Goal: Task Accomplishment & Management: Complete application form

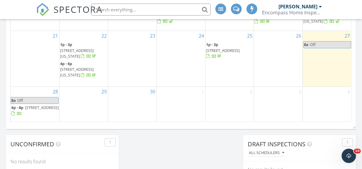
scroll to position [466, 0]
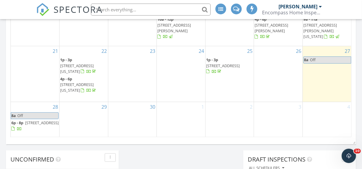
click at [86, 119] on div "29" at bounding box center [84, 120] width 48 height 36
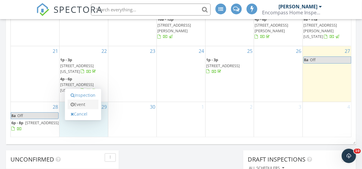
click at [85, 101] on link "Event" at bounding box center [83, 105] width 31 height 10
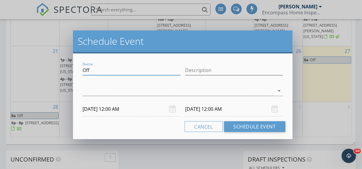
drag, startPoint x: 102, startPoint y: 70, endPoint x: 36, endPoint y: 64, distance: 66.7
click at [36, 64] on div "Schedule Event Name Off Description arrow_drop_down 09/29/2025 12:00 AM 09/30/2…" at bounding box center [181, 84] width 362 height 169
type input "S"
type input "Re Inspection for Midey"
click at [99, 106] on input "09/29/2025 12:00 AM" at bounding box center [132, 109] width 98 height 15
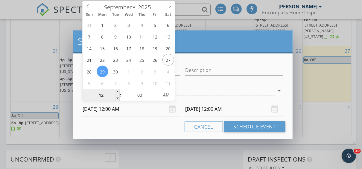
click at [102, 96] on input "12" at bounding box center [101, 95] width 37 height 12
type input "10"
type input "09/29/2025 10:00 AM"
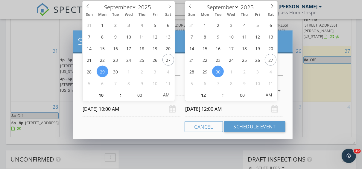
click at [200, 105] on input "09/30/2025 12:00 AM" at bounding box center [234, 109] width 98 height 15
type input "10"
type input "09/29/2025 10:00 AM"
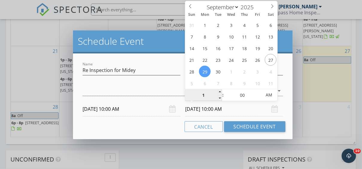
type input "11"
click at [138, 87] on div at bounding box center [179, 91] width 192 height 10
type input "09/29/2025 11:00 AM"
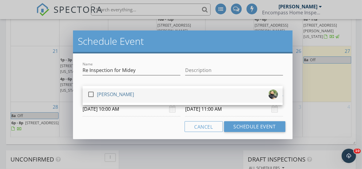
click at [128, 95] on div "check_box_outline_blank Jason Fischer" at bounding box center [182, 96] width 191 height 12
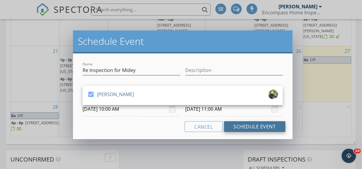
click at [231, 125] on button "Schedule Event" at bounding box center [254, 126] width 61 height 11
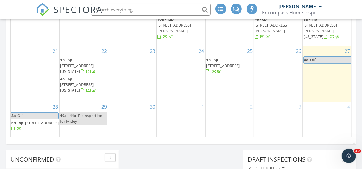
click at [87, 129] on div "29 10a - 11a Re Inspection for Midey" at bounding box center [84, 120] width 48 height 36
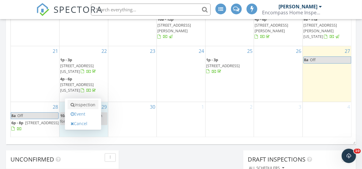
click at [81, 106] on link "Inspection" at bounding box center [83, 105] width 31 height 10
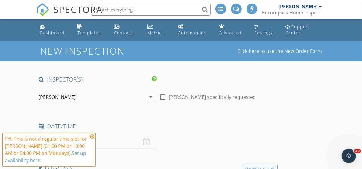
click at [92, 135] on icon at bounding box center [92, 136] width 4 height 5
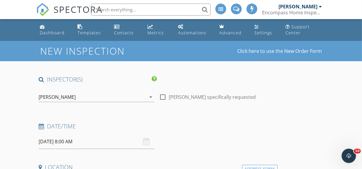
click at [91, 144] on input "09/29/2025 8:00 AM" at bounding box center [97, 142] width 116 height 15
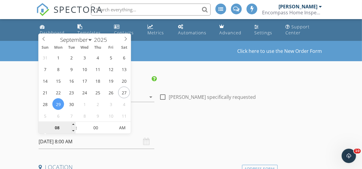
click at [51, 126] on input "08" at bounding box center [57, 128] width 37 height 12
type input "12"
type input "[DATE] 12:00 PM"
click at [119, 129] on span "PM" at bounding box center [122, 128] width 16 height 12
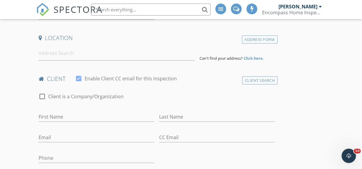
scroll to position [93, 0]
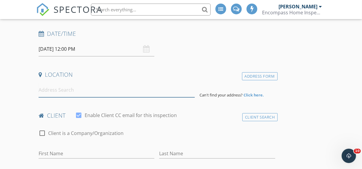
click at [54, 94] on input at bounding box center [117, 90] width 156 height 15
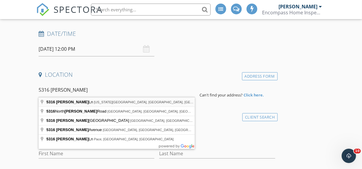
type input "5316 Hamilton Ln, Virginia Beach, VA, USA"
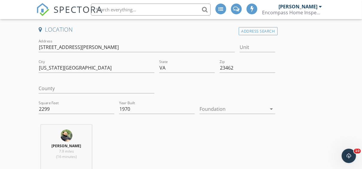
scroll to position [138, 0]
click at [222, 106] on div at bounding box center [232, 110] width 67 height 10
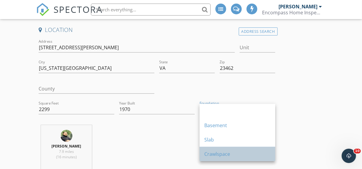
click at [215, 149] on div "Crawlspace" at bounding box center [237, 154] width 66 height 14
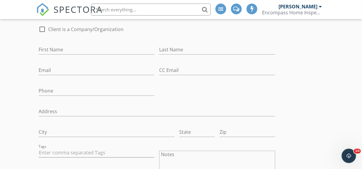
scroll to position [320, 0]
click at [94, 54] on div "First Name" at bounding box center [97, 52] width 116 height 16
click at [83, 53] on input "First Name" at bounding box center [97, 49] width 116 height 10
type input "Jason"
type input "[US_STATE] Bch, VA 23452-3801"
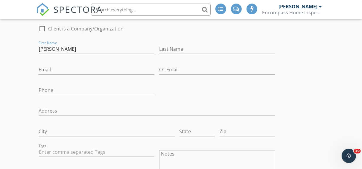
type input "VA"
type input "[PERSON_NAME]"
type input "[PERSON_NAME][EMAIL_ADDRESS][DOMAIN_NAME]"
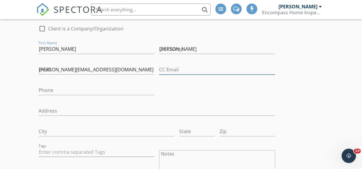
type input "[PERSON_NAME][EMAIL_ADDRESS][DOMAIN_NAME]"
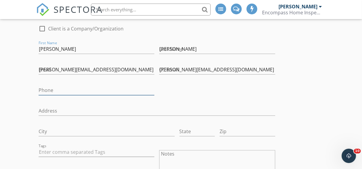
type input "[PHONE_NUMBER]"
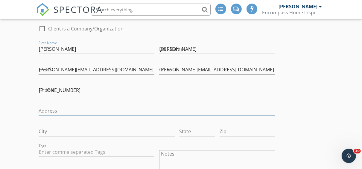
type input "799 Atley Ln"
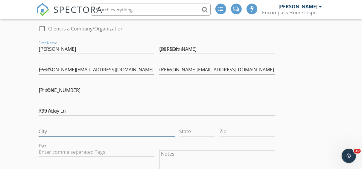
type input "Virginia beach"
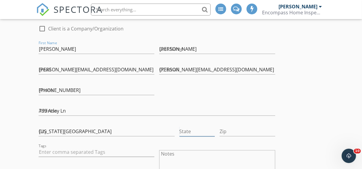
type input "VA"
type input "23452"
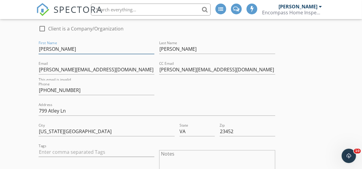
scroll to position [283, 0]
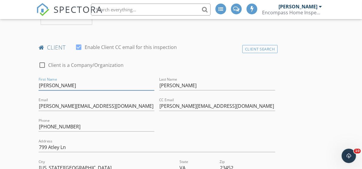
type input "2299"
type input "1970"
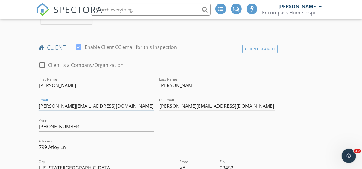
click at [136, 101] on input "[PERSON_NAME][EMAIL_ADDRESS][DOMAIN_NAME]" at bounding box center [97, 106] width 116 height 10
drag, startPoint x: 135, startPoint y: 106, endPoint x: 0, endPoint y: 96, distance: 135.3
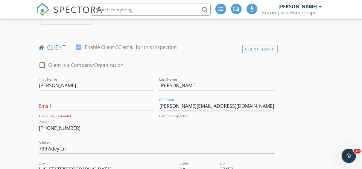
drag, startPoint x: 253, startPoint y: 103, endPoint x: 76, endPoint y: 106, distance: 177.1
click at [76, 106] on div "check_box_outline_blank Client is a Company/Organization First Name Jason Last …" at bounding box center [156, 165] width 241 height 218
drag, startPoint x: 256, startPoint y: 107, endPoint x: 134, endPoint y: 103, distance: 122.1
click at [134, 103] on div "check_box_outline_blank Client is a Company/Organization First Name Jason Last …" at bounding box center [156, 165] width 241 height 218
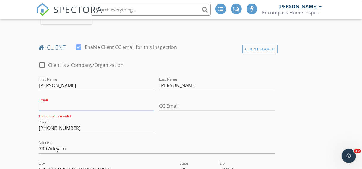
click at [118, 106] on input "Email" at bounding box center [97, 106] width 116 height 10
type input "[EMAIL_ADDRESS][DOMAIN_NAME]"
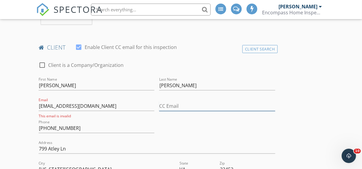
type input "[EMAIL_ADDRESS][DOMAIN_NAME]"
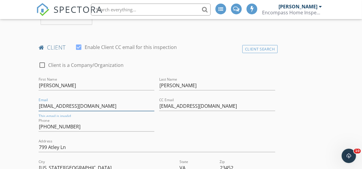
scroll to position [304, 0]
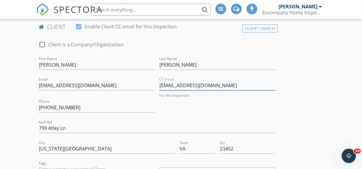
click at [210, 81] on input "[EMAIL_ADDRESS][DOMAIN_NAME]" at bounding box center [217, 86] width 116 height 10
drag, startPoint x: 214, startPoint y: 84, endPoint x: 116, endPoint y: 88, distance: 97.9
click at [116, 88] on div "check_box_outline_blank Client is a Company/Organization First Name Jason Last …" at bounding box center [156, 144] width 241 height 218
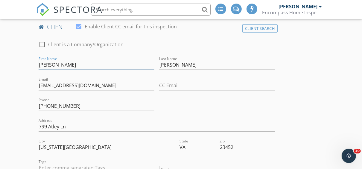
click at [63, 64] on input "Jason" at bounding box center [97, 65] width 116 height 10
type input "[PERSON_NAME] and [PERSON_NAME]"
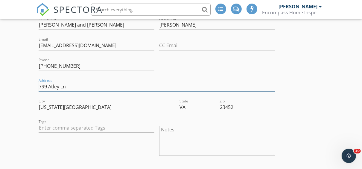
drag, startPoint x: 70, startPoint y: 84, endPoint x: 0, endPoint y: 67, distance: 72.1
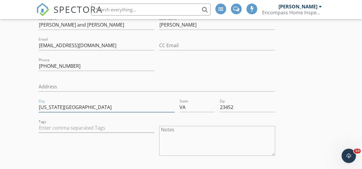
drag, startPoint x: 77, startPoint y: 108, endPoint x: 0, endPoint y: 95, distance: 78.0
click at [200, 101] on div "State VA" at bounding box center [196, 108] width 35 height 19
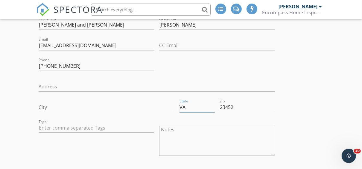
click at [200, 104] on input "VA" at bounding box center [196, 108] width 35 height 10
type input "V"
click at [260, 105] on input "23452" at bounding box center [248, 108] width 56 height 10
type input "2"
click at [150, 106] on input "City" at bounding box center [107, 108] width 136 height 10
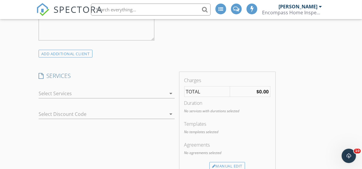
scroll to position [506, 0]
click at [126, 95] on div at bounding box center [103, 94] width 128 height 10
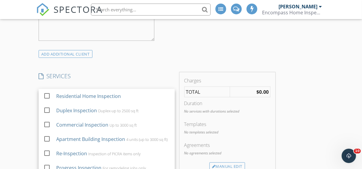
click at [126, 95] on div "Residential Home Inspection" at bounding box center [113, 96] width 114 height 12
checkbox input "true"
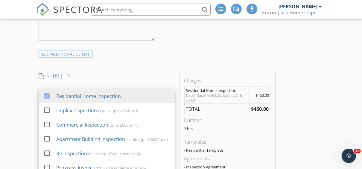
click at [181, 77] on div "Charges Residential Home Inspection $0.00 (Base) +$460.00 (sqft 2000 - 2500) $4…" at bounding box center [227, 128] width 96 height 112
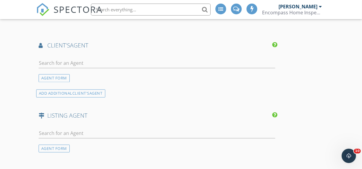
scroll to position [781, 0]
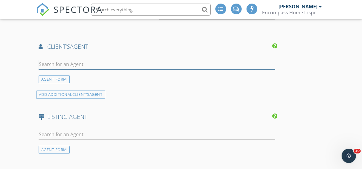
click at [99, 64] on input "text" at bounding box center [157, 65] width 237 height 10
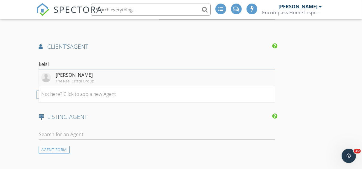
type input "kelsi"
click at [152, 80] on li "Kelsie Edwards The Real Estate Group" at bounding box center [157, 77] width 236 height 17
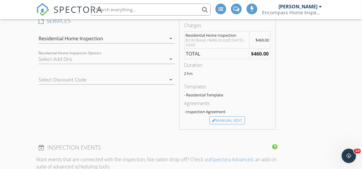
scroll to position [561, 0]
click at [222, 124] on div "Charges Residential Home Inspection $0.00 (Base) +$460.00 (sqft 2000 - 2500) $4…" at bounding box center [227, 73] width 96 height 112
click at [220, 123] on div "Charges Residential Home Inspection $0.00 (Base) +$460.00 (sqft 2000 - 2500) $4…" at bounding box center [227, 73] width 96 height 112
click at [217, 120] on div "Manual Edit" at bounding box center [227, 121] width 36 height 8
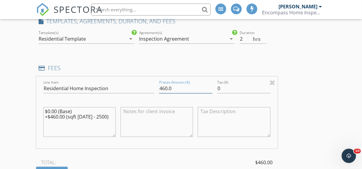
drag, startPoint x: 175, startPoint y: 91, endPoint x: 101, endPoint y: 87, distance: 73.7
click at [101, 87] on div "Line Item Residential Home Inspection Pretax Amount ($) 460.0 Tax ($) 0 $0.00 (…" at bounding box center [156, 113] width 241 height 72
type input "0"
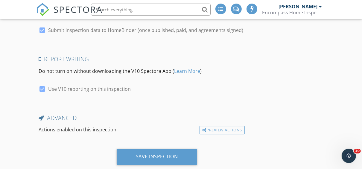
scroll to position [1276, 0]
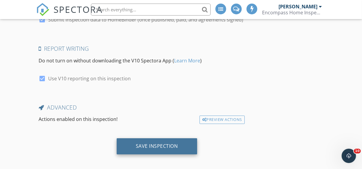
click at [153, 143] on div "Save Inspection" at bounding box center [157, 146] width 42 height 6
